Goal: Task Accomplishment & Management: Manage account settings

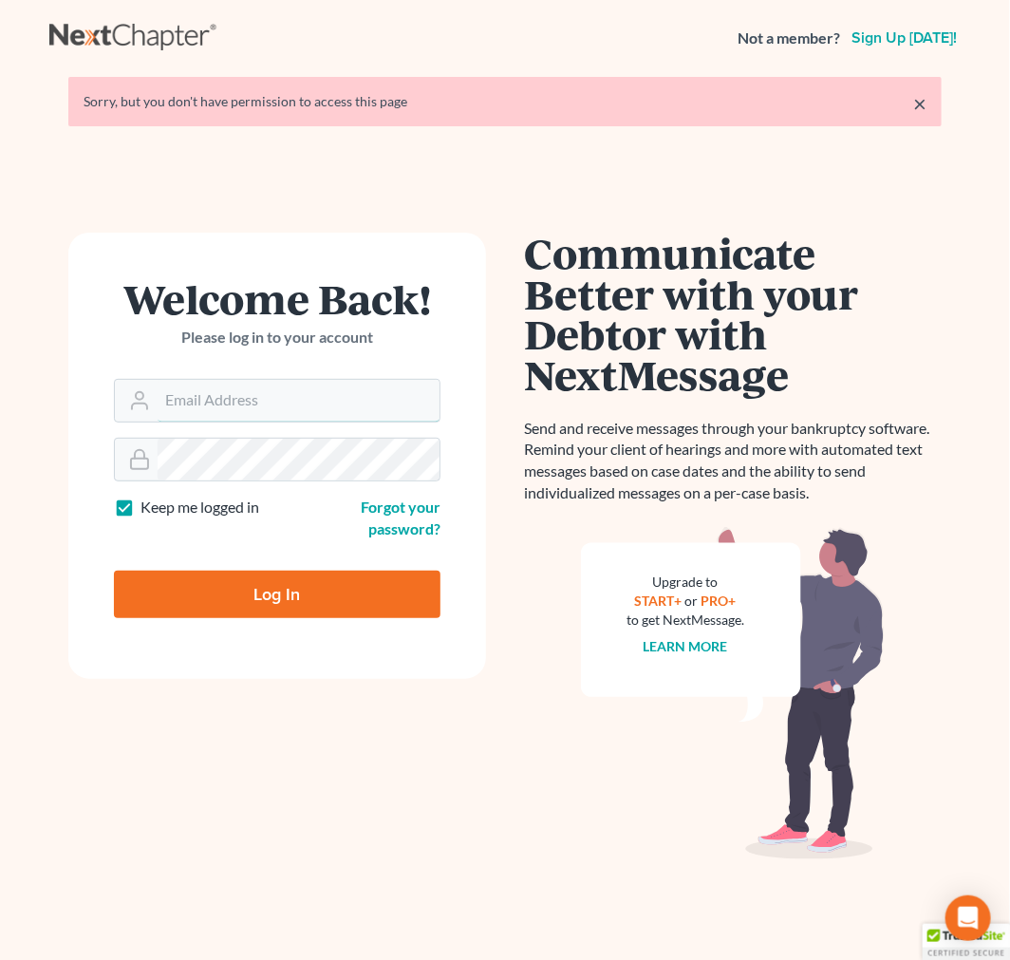
type input "[EMAIL_ADDRESS][DOMAIN_NAME]"
click at [237, 588] on input "Log In" at bounding box center [277, 593] width 327 height 47
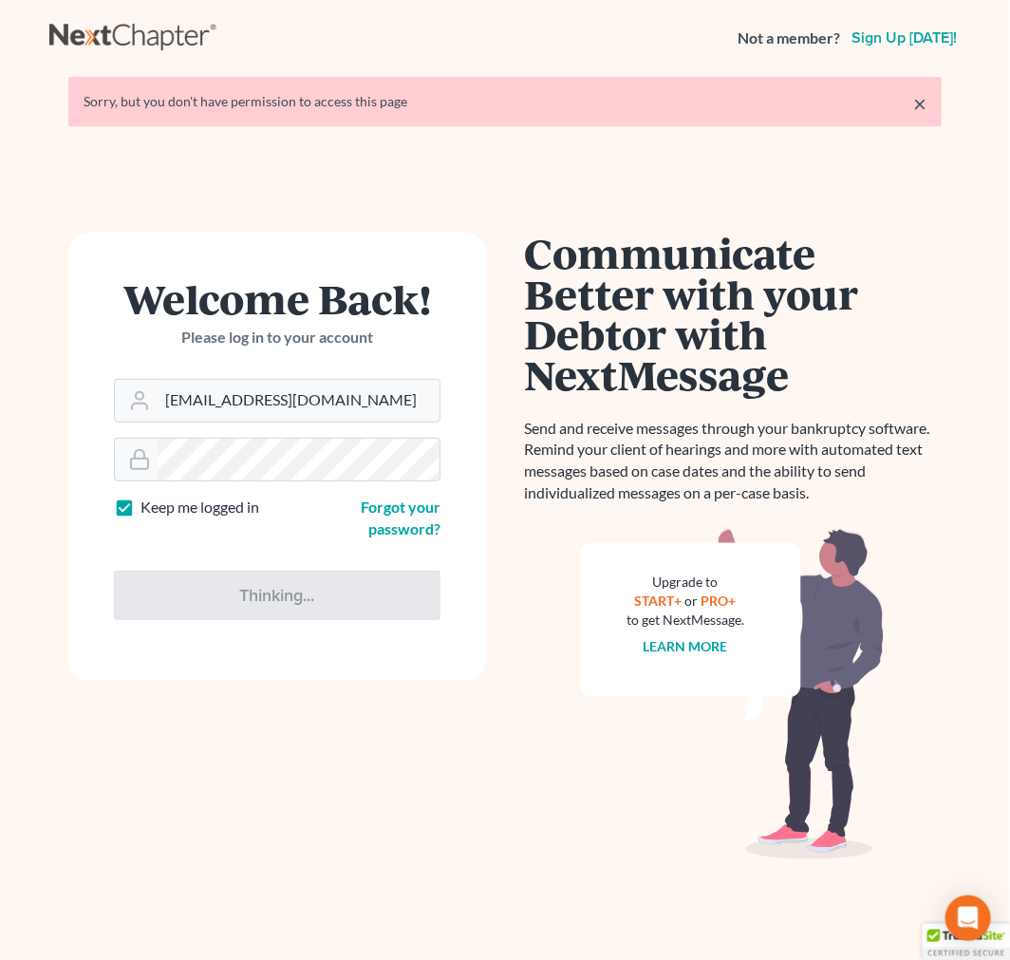
type input "Thinking..."
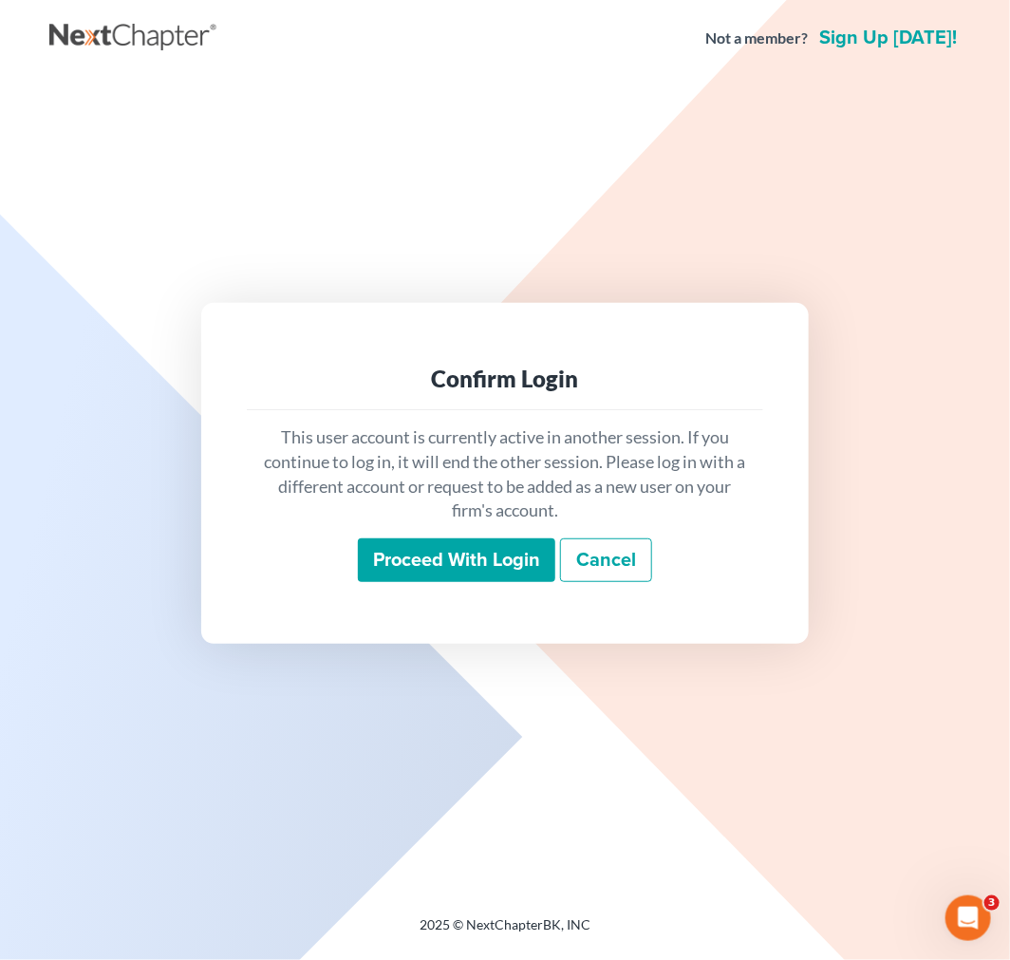
click at [477, 568] on input "Proceed with login" at bounding box center [456, 560] width 197 height 44
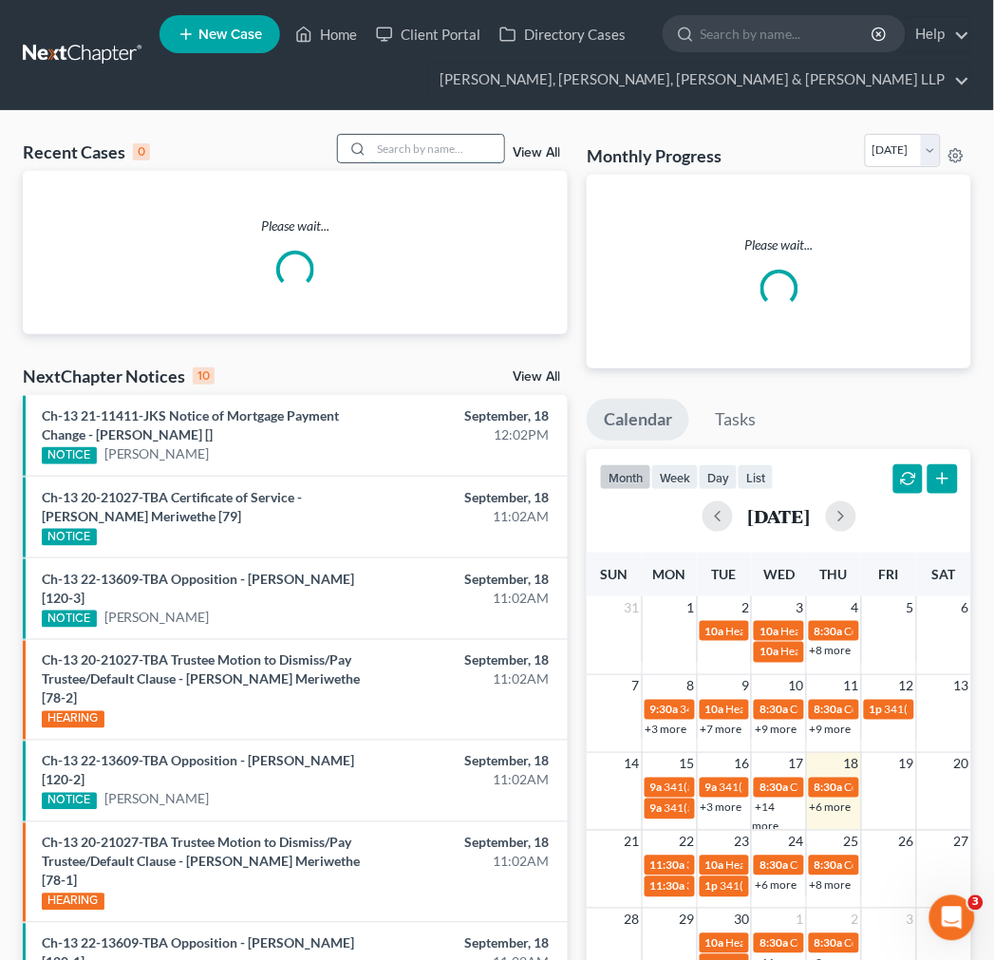
click at [441, 138] on input "search" at bounding box center [437, 149] width 133 height 28
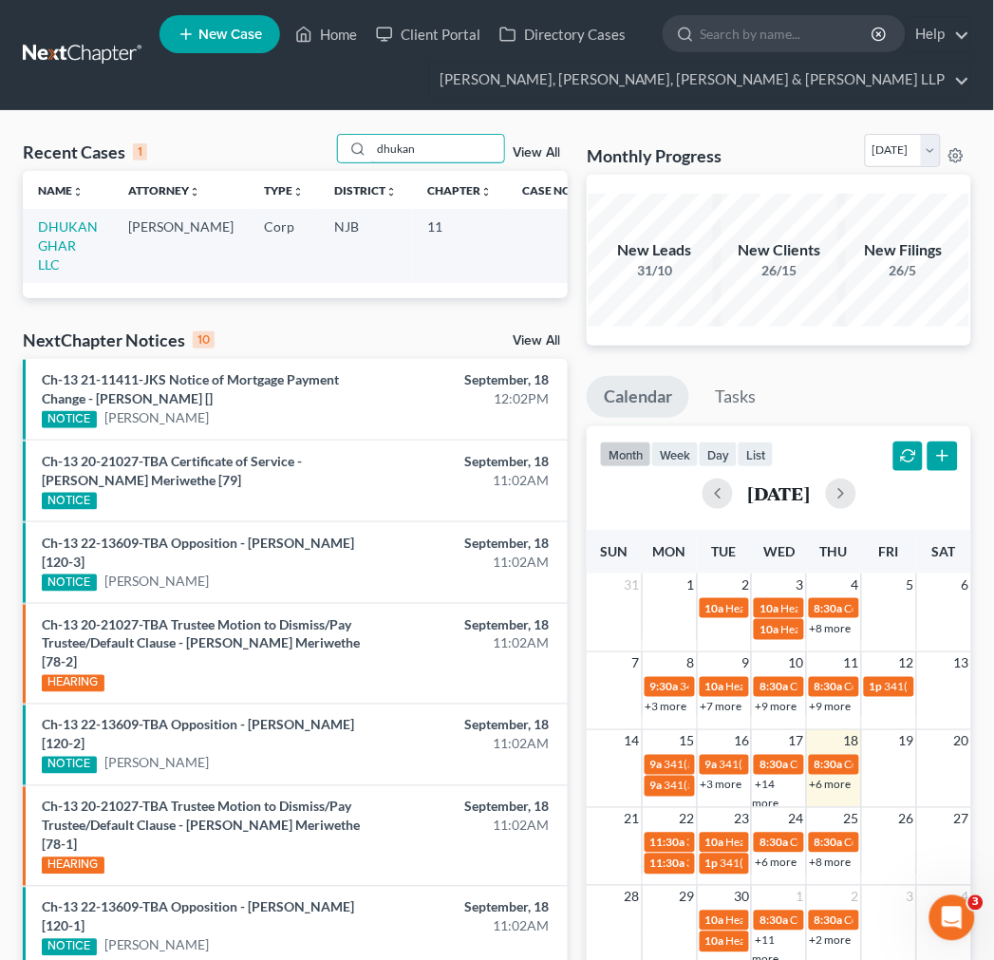
type input "dhukan"
click at [34, 244] on td "DHUKAN GHAR LLC" at bounding box center [68, 245] width 90 height 73
click at [53, 250] on link "DHUKAN GHAR LLC" at bounding box center [68, 245] width 60 height 54
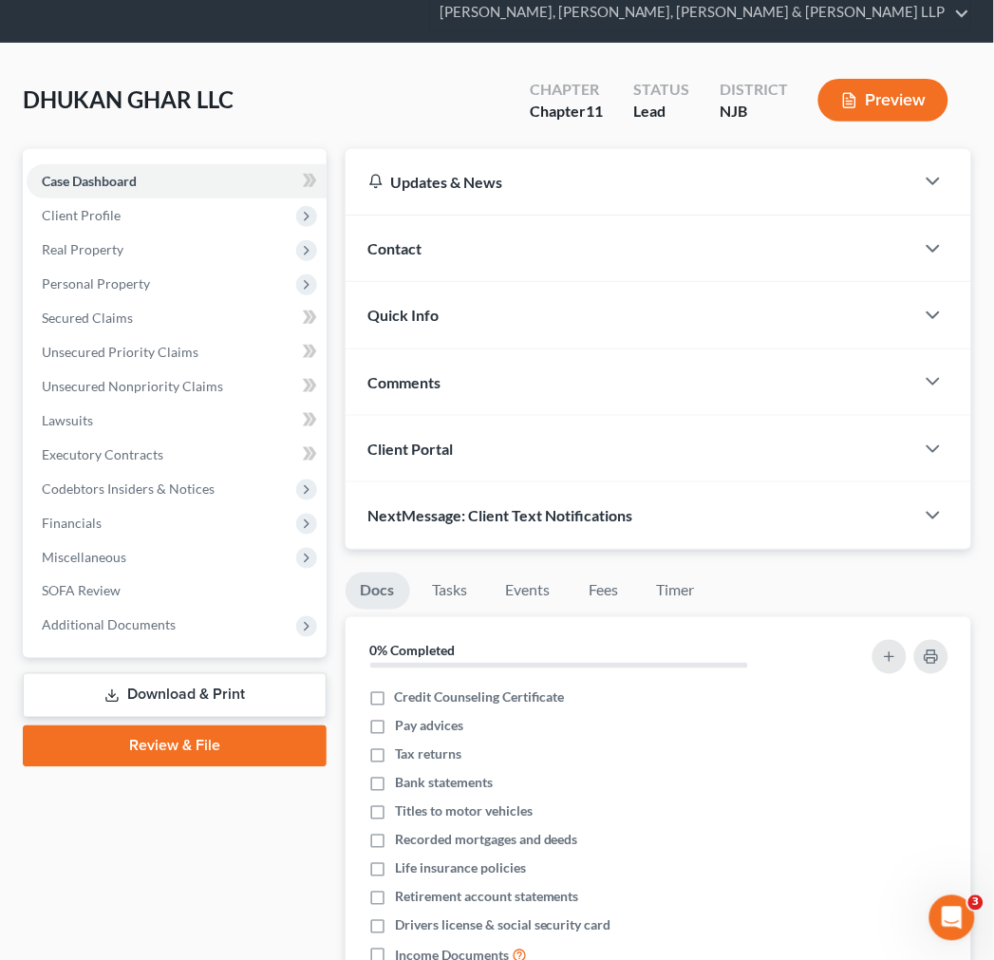
scroll to position [105, 0]
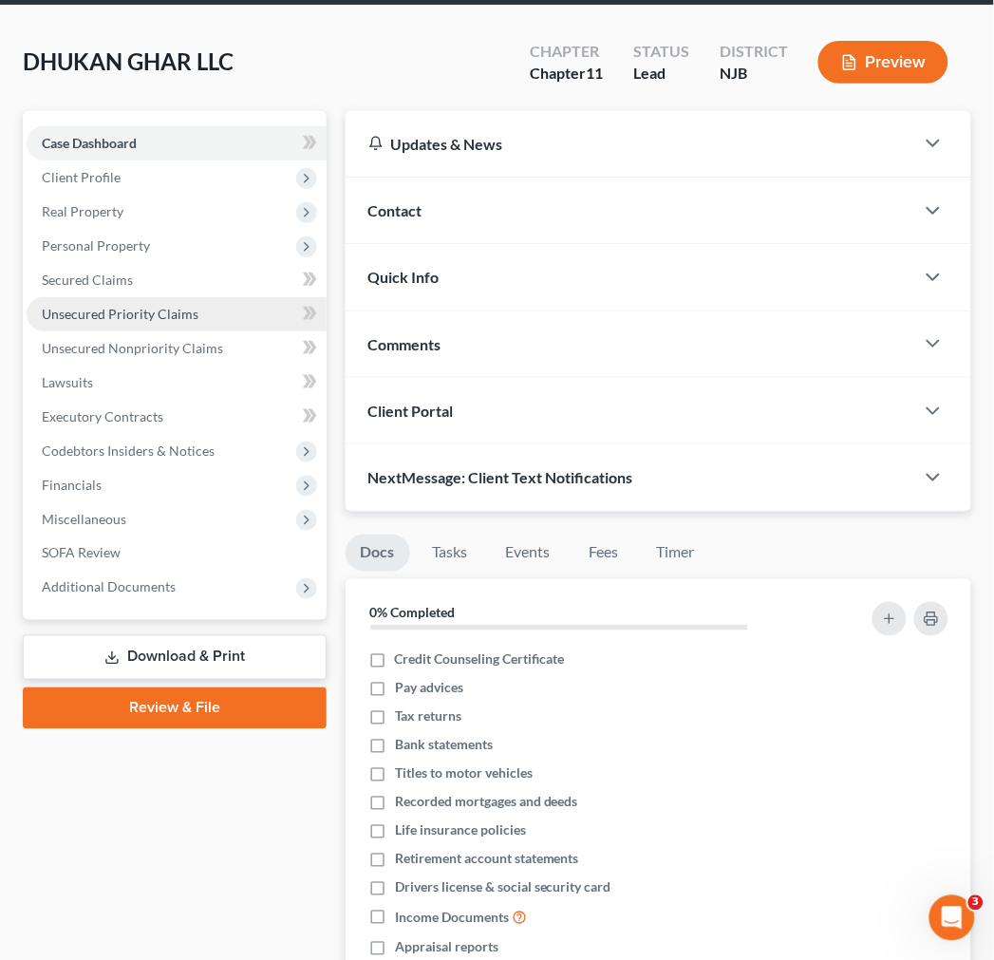
click at [87, 309] on span "Unsecured Priority Claims" at bounding box center [120, 314] width 157 height 16
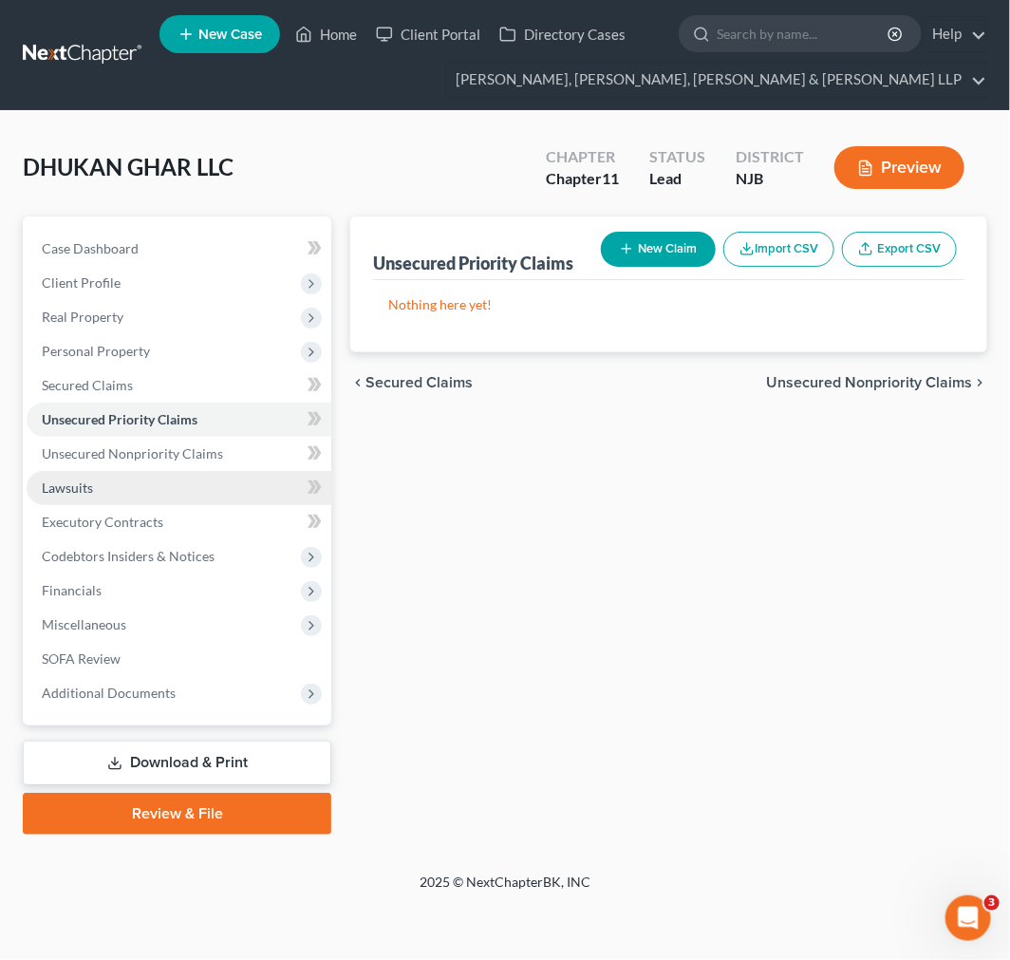
click at [104, 486] on link "Lawsuits" at bounding box center [179, 488] width 305 height 34
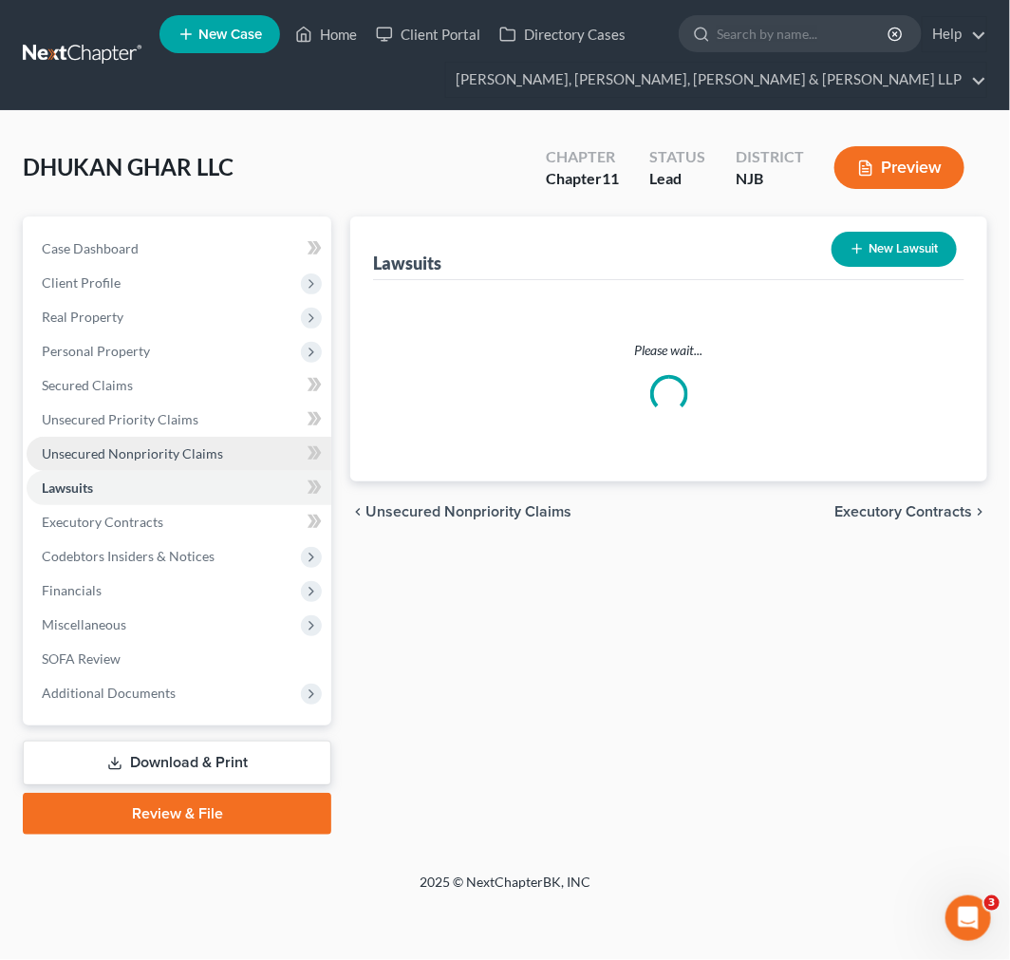
click at [97, 451] on span "Unsecured Nonpriority Claims" at bounding box center [132, 453] width 181 height 16
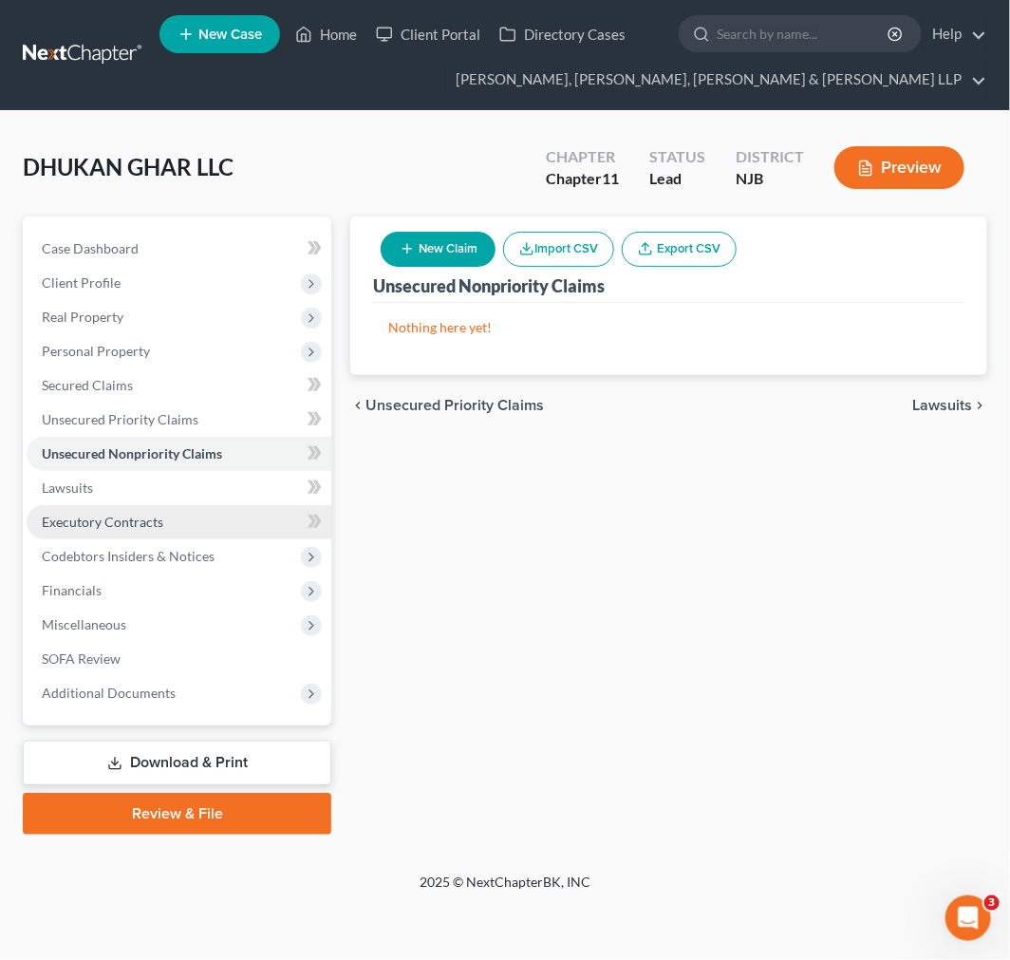
click at [89, 505] on link "Executory Contracts" at bounding box center [179, 522] width 305 height 34
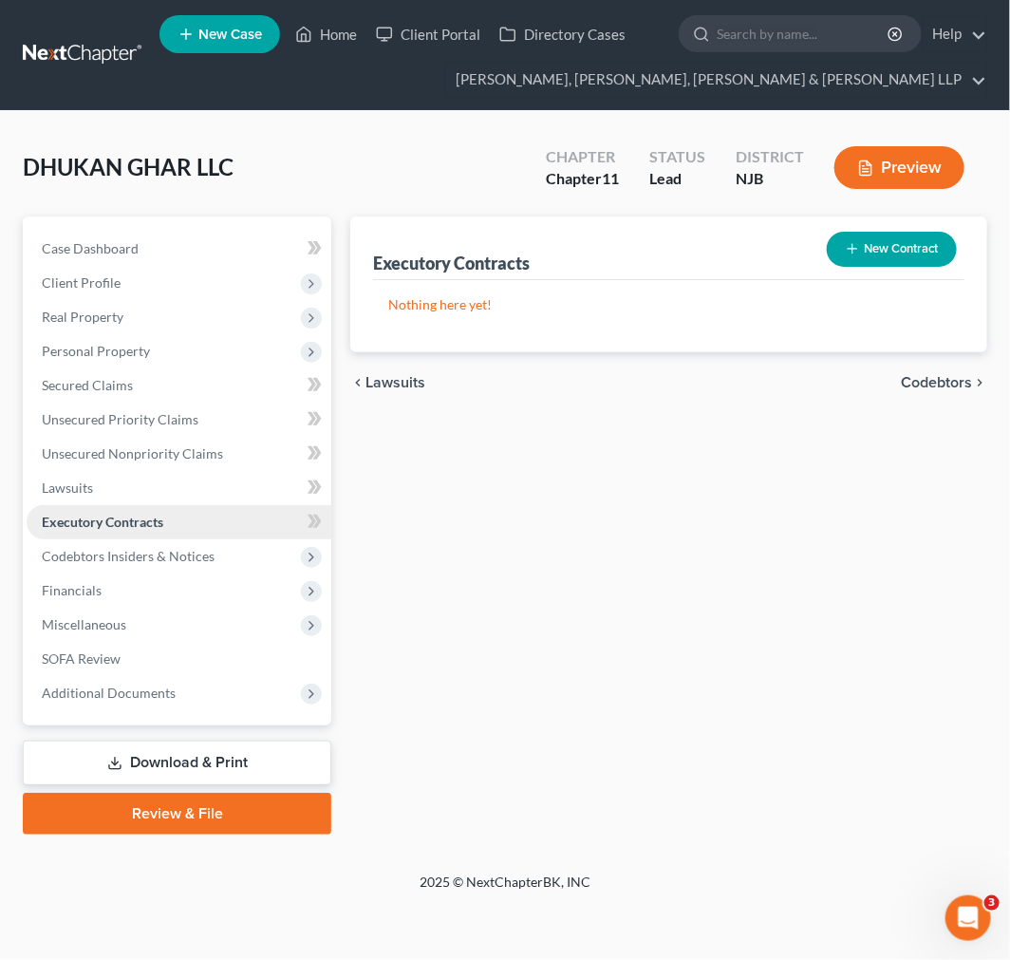
click at [89, 534] on link "Executory Contracts" at bounding box center [179, 522] width 305 height 34
click at [102, 261] on link "Case Dashboard" at bounding box center [179, 249] width 305 height 34
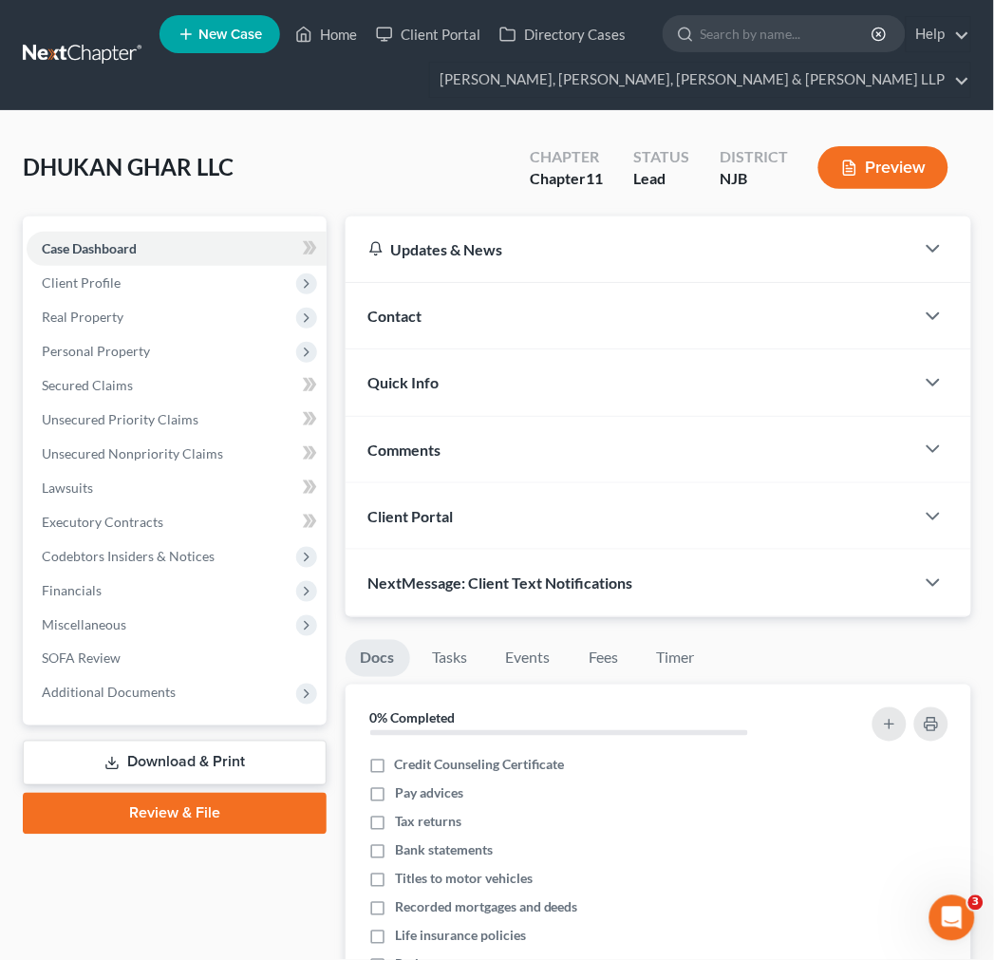
drag, startPoint x: 403, startPoint y: 271, endPoint x: 406, endPoint y: 281, distance: 10.8
click at [404, 278] on div "Updates & News" at bounding box center [629, 248] width 569 height 65
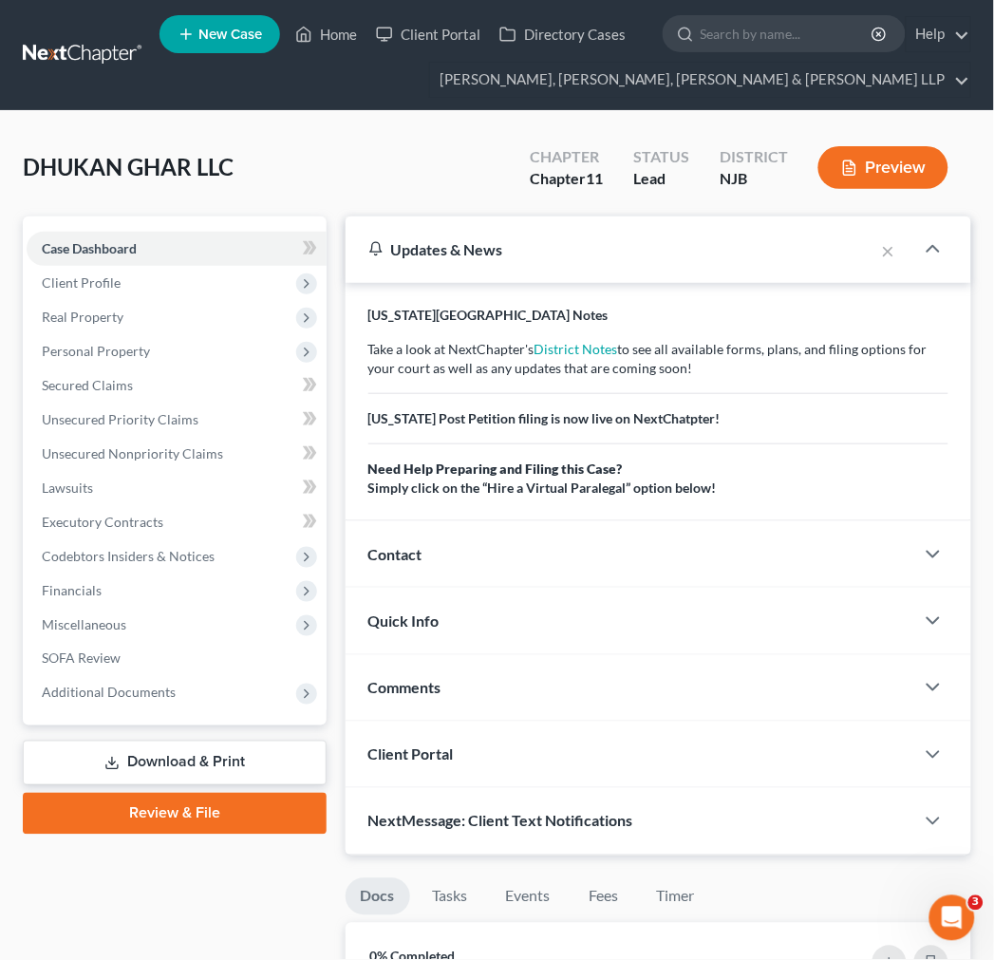
click at [506, 575] on div "Contact" at bounding box center [629, 553] width 569 height 65
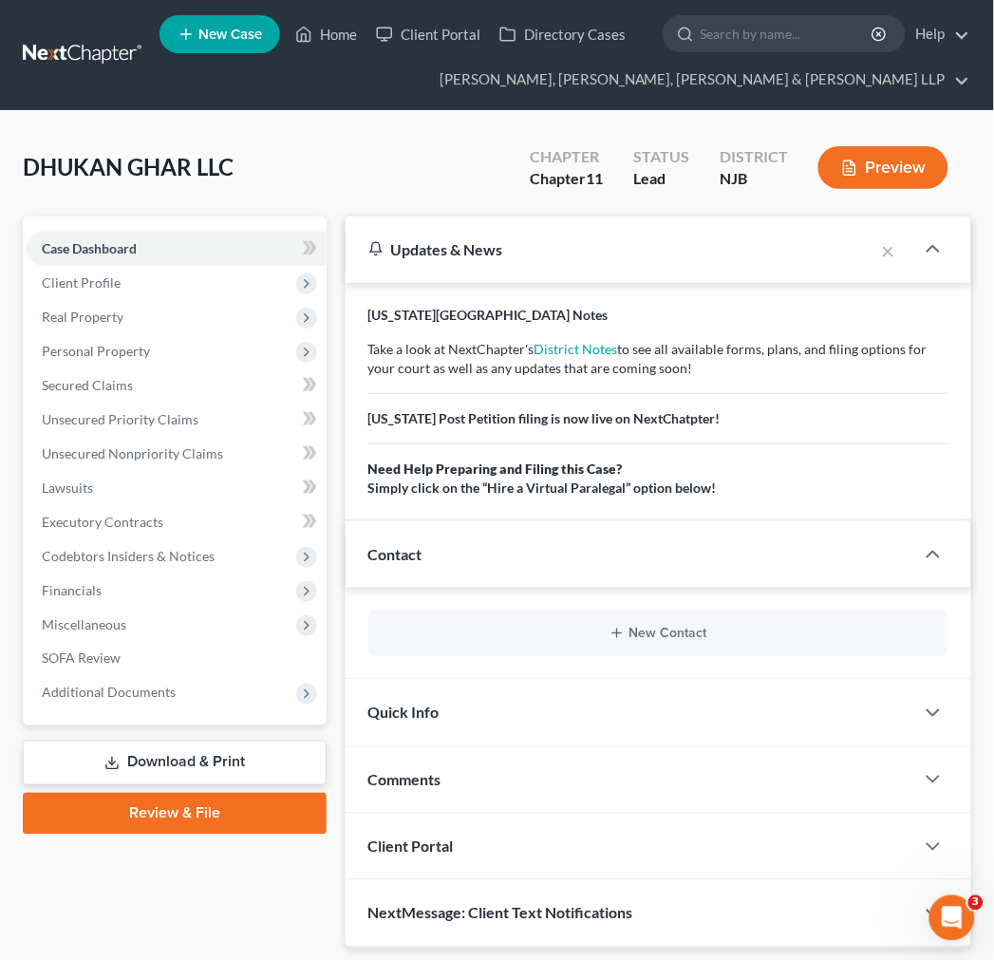
click at [506, 575] on div "Contact" at bounding box center [629, 553] width 569 height 65
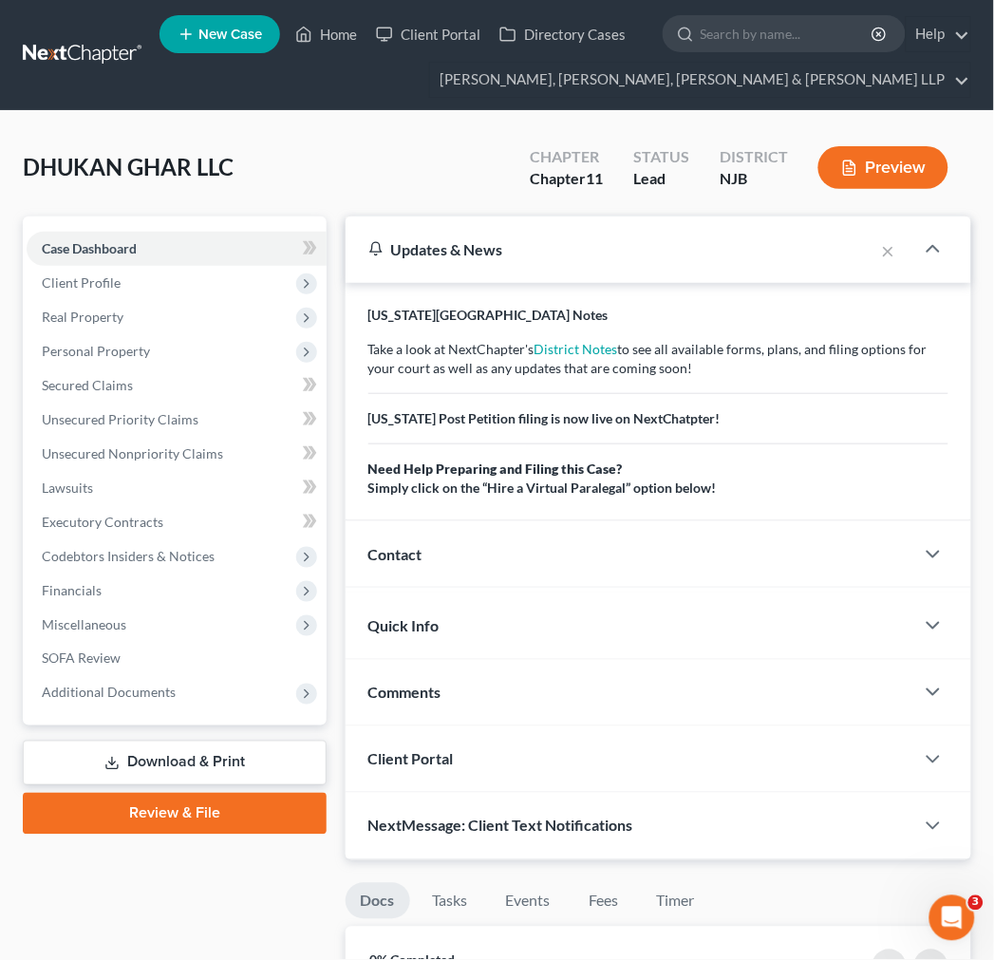
click at [437, 249] on div "Updates & News" at bounding box center [609, 249] width 483 height 20
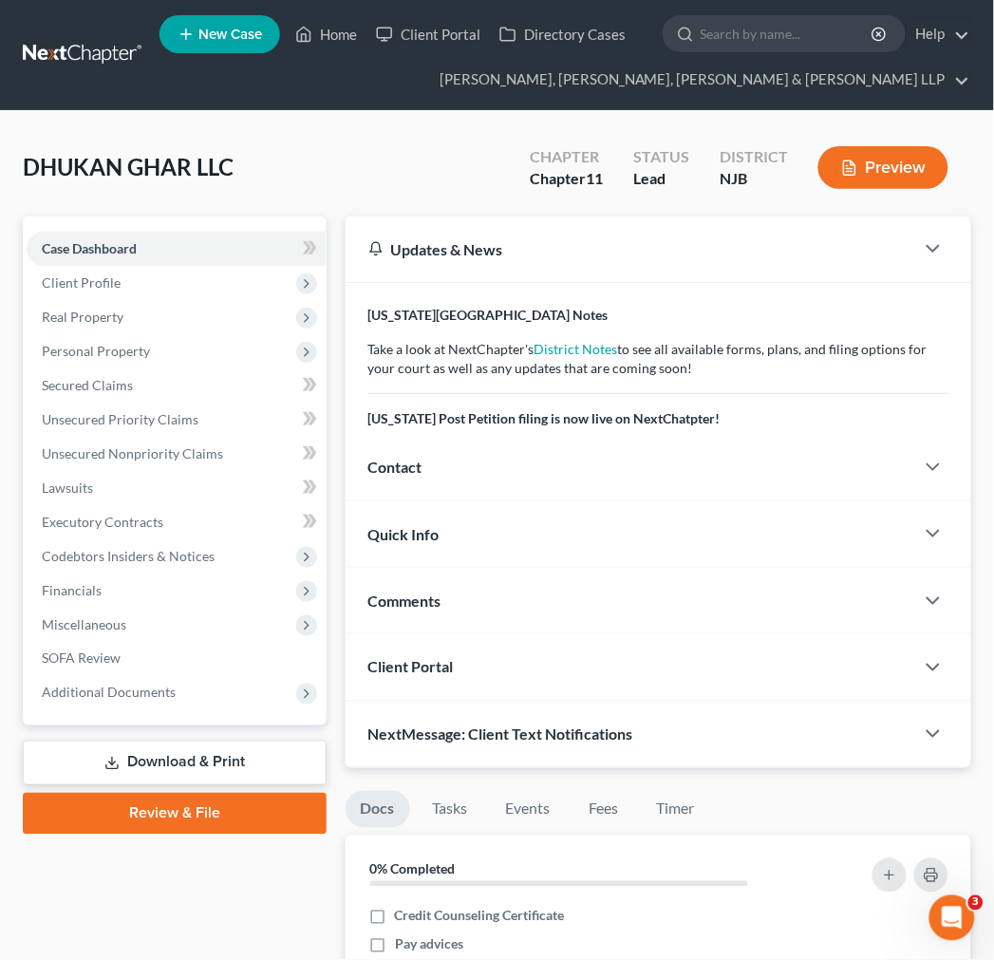
click at [456, 568] on div "Comments" at bounding box center [629, 600] width 569 height 65
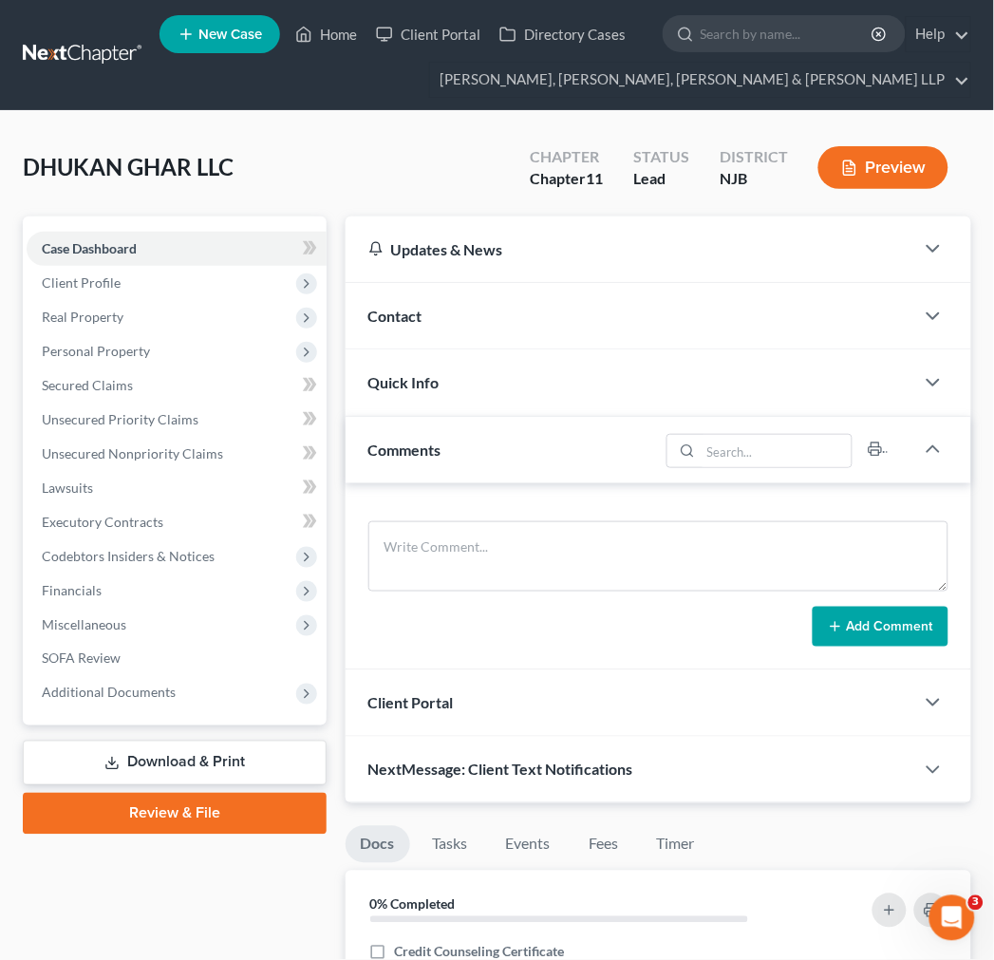
click at [444, 433] on div "Comments" at bounding box center [501, 449] width 313 height 65
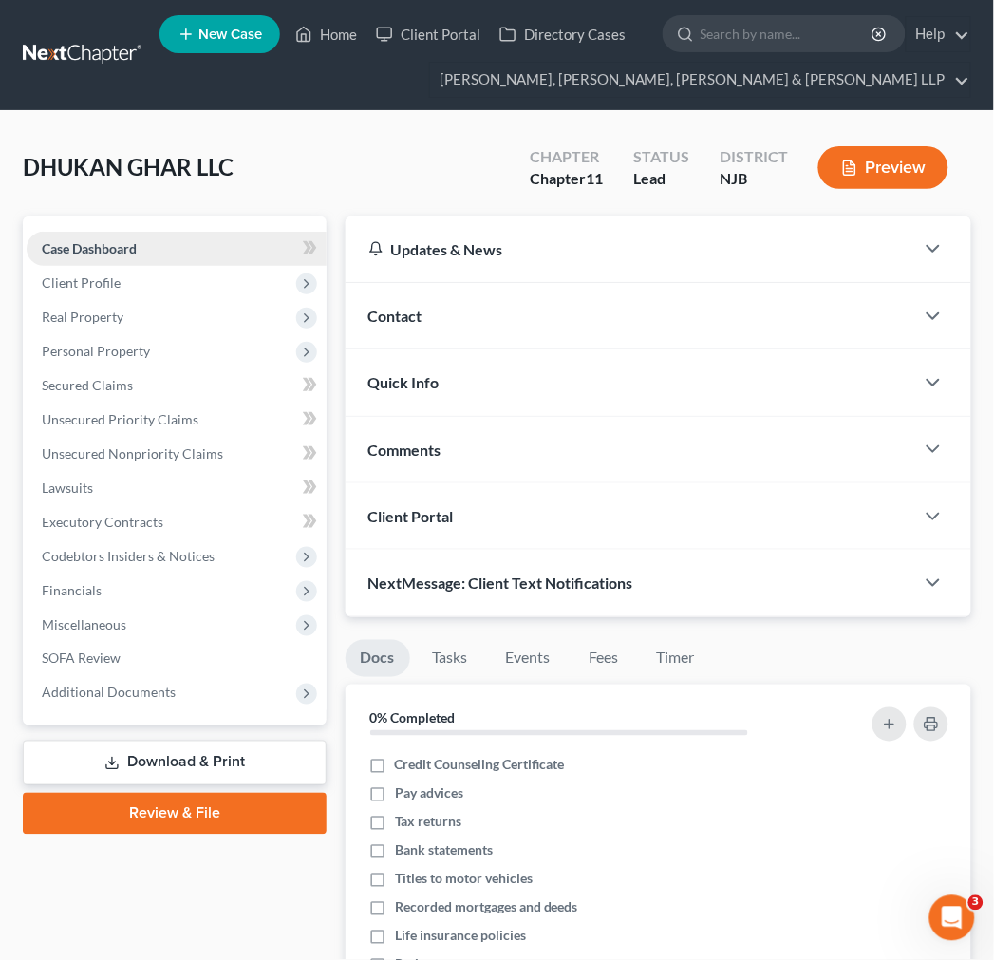
click at [200, 252] on link "Case Dashboard" at bounding box center [177, 249] width 300 height 34
click at [203, 269] on span "Client Profile" at bounding box center [177, 283] width 300 height 34
